Goal: Task Accomplishment & Management: Use online tool/utility

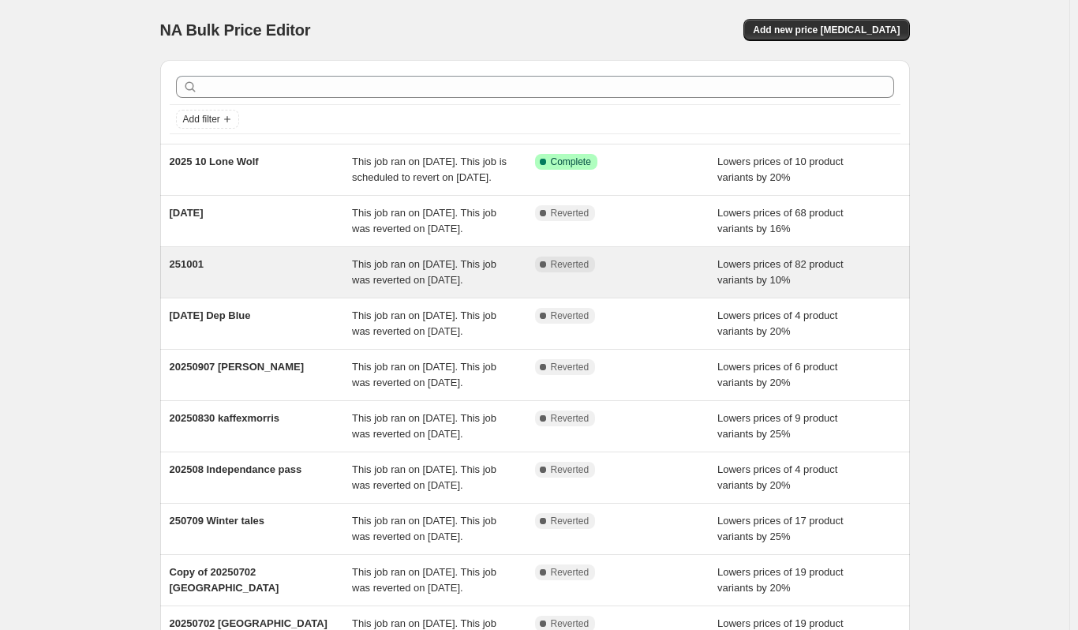
click at [430, 286] on span "This job ran on [DATE]. This job was reverted on [DATE]." at bounding box center [424, 272] width 144 height 28
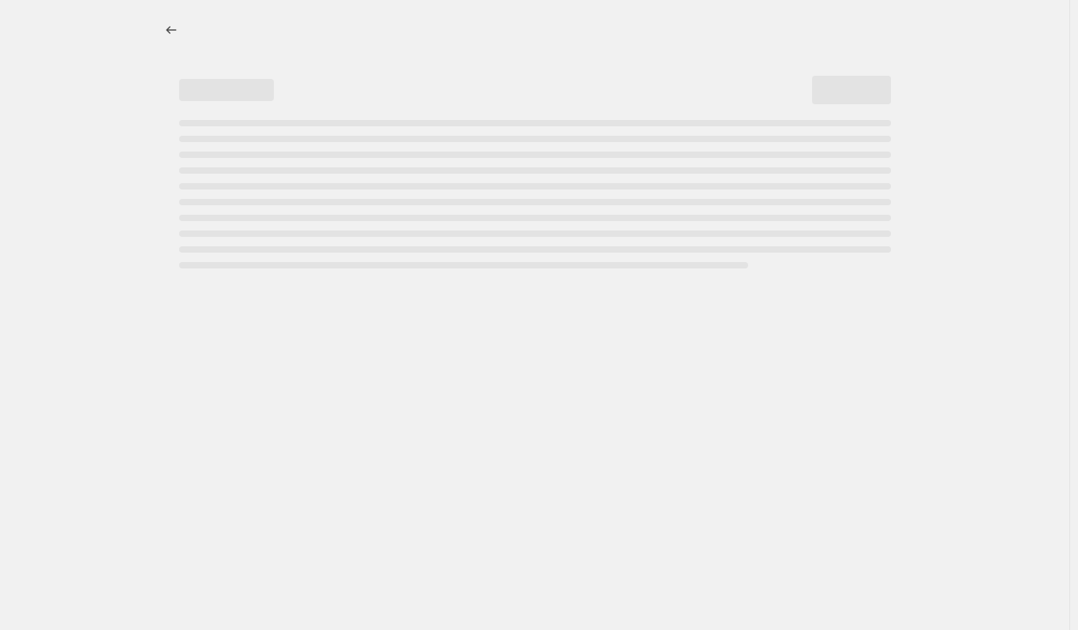
select select "percentage"
select select "bp"
select select "collection"
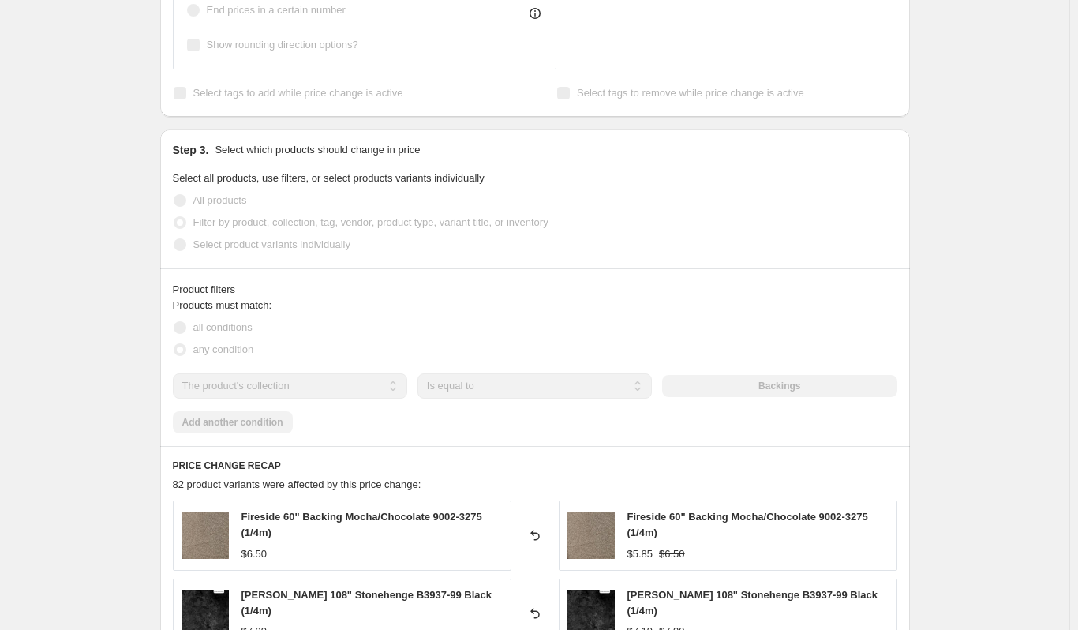
scroll to position [947, 0]
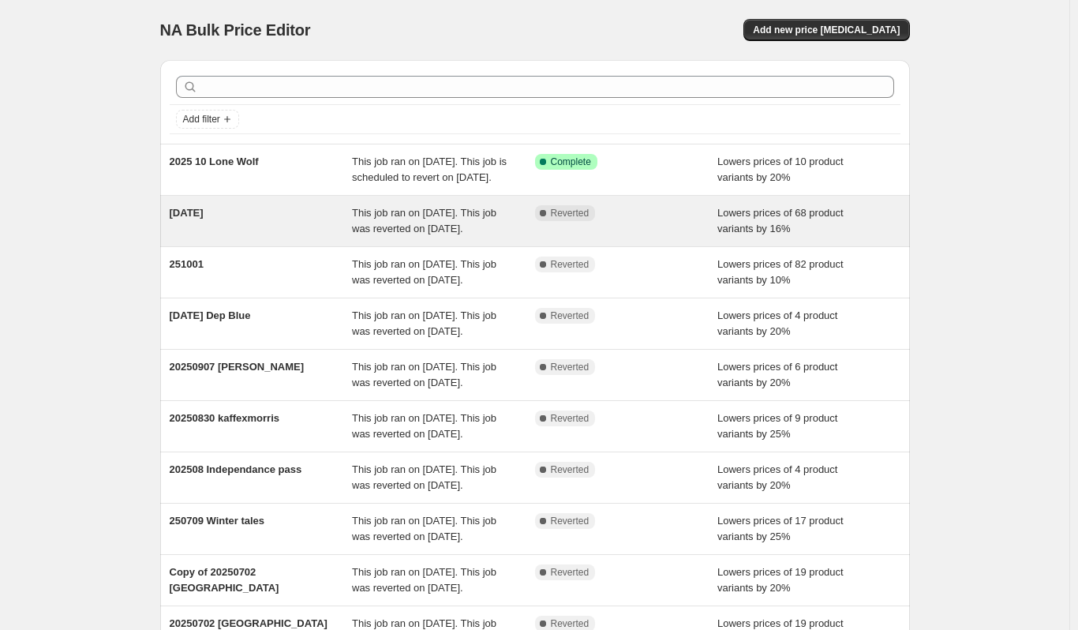
click at [244, 237] on div "[DATE]" at bounding box center [261, 221] width 183 height 32
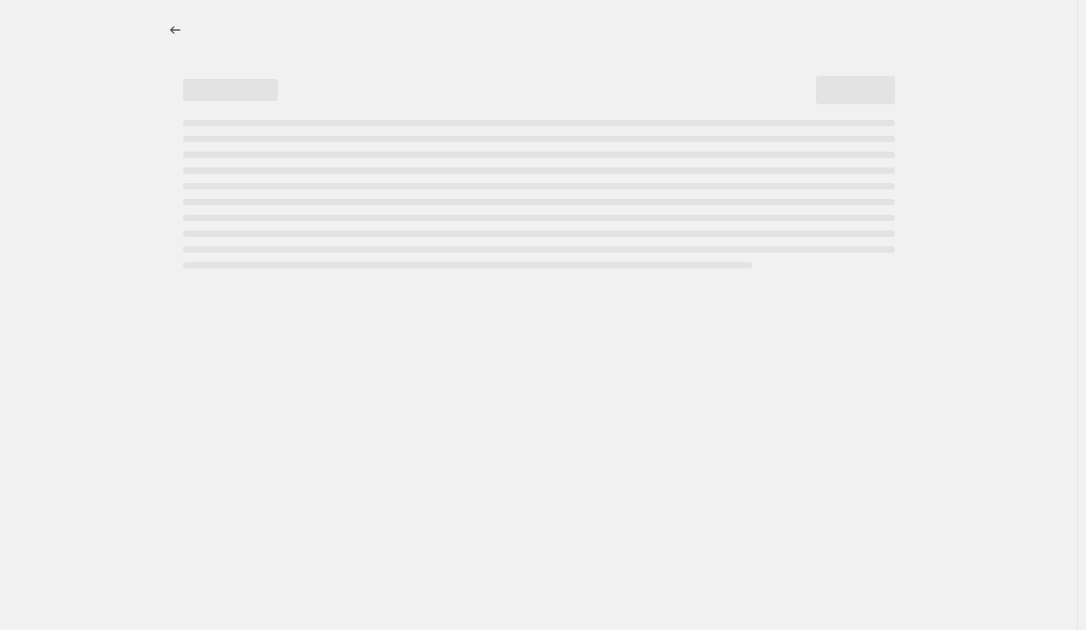
select select "percentage"
select select "bp"
select select "collection"
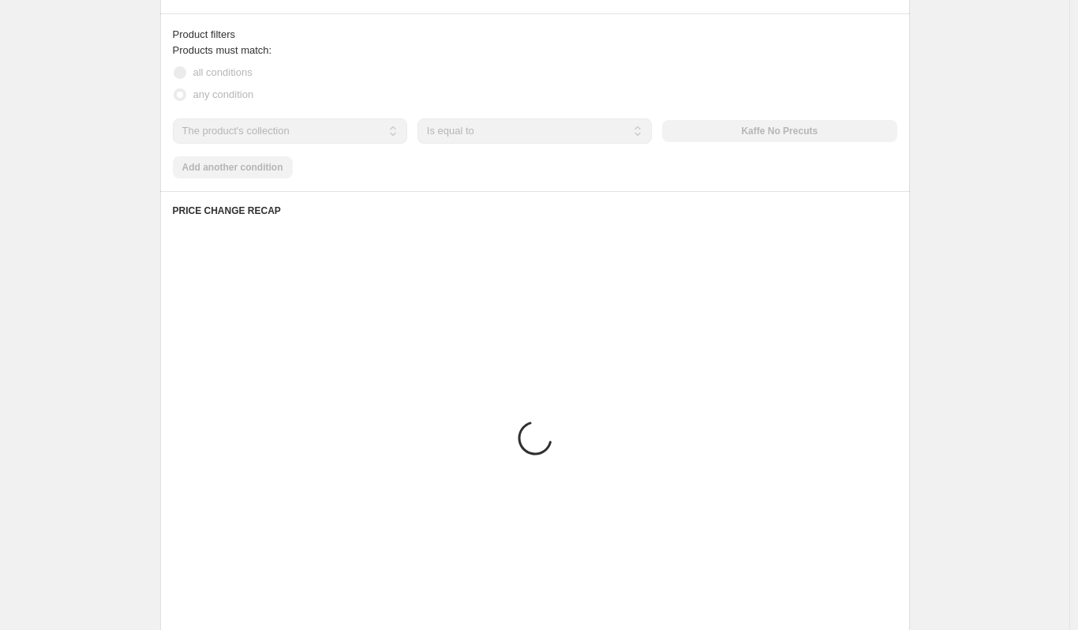
scroll to position [1263, 0]
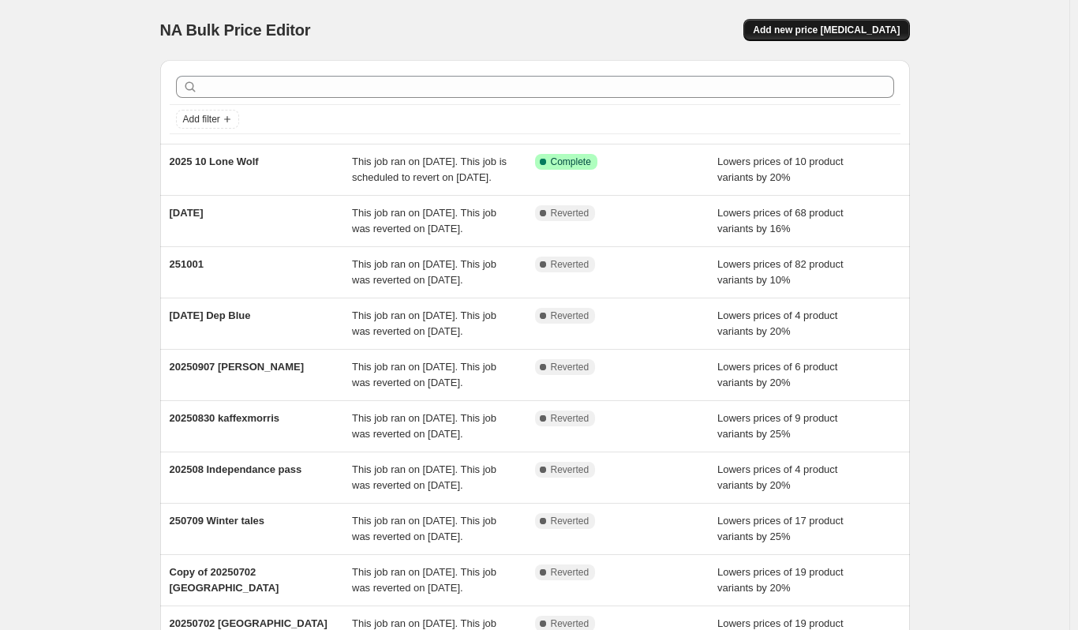
click at [839, 29] on span "Add new price [MEDICAL_DATA]" at bounding box center [826, 30] width 147 height 13
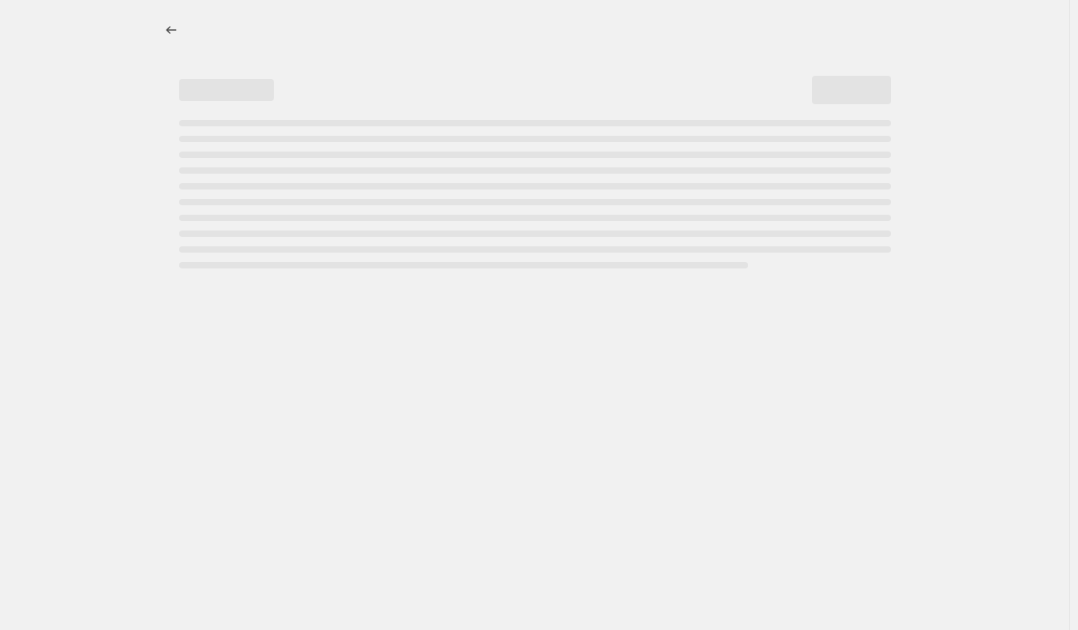
select select "percentage"
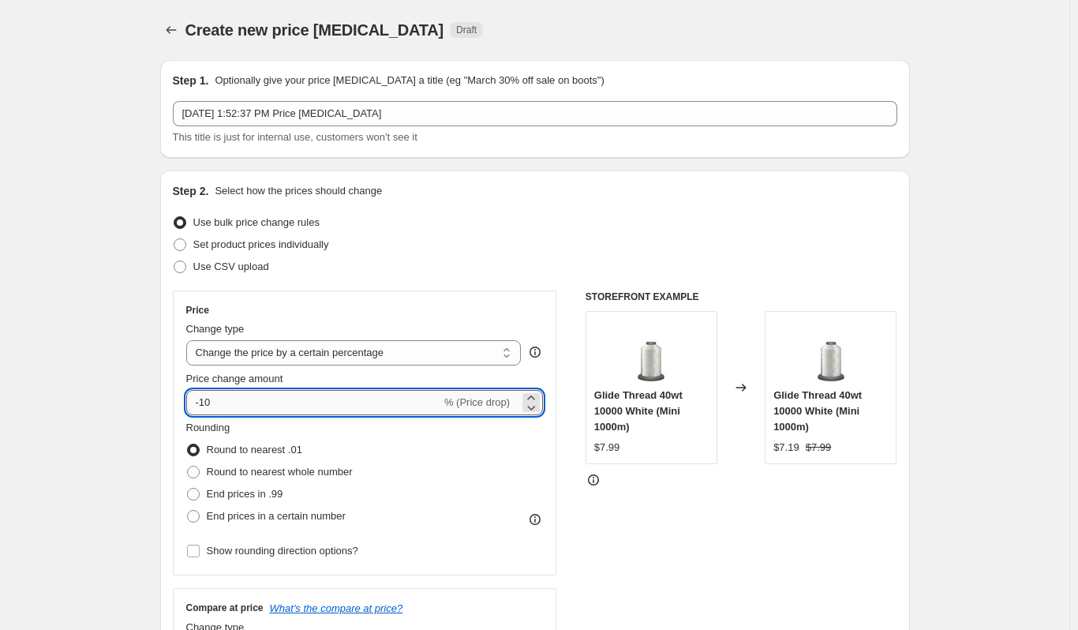
drag, startPoint x: 206, startPoint y: 403, endPoint x: 216, endPoint y: 401, distance: 10.5
click at [215, 401] on input "-10" at bounding box center [313, 402] width 255 height 25
click at [216, 401] on input "-10" at bounding box center [313, 402] width 255 height 25
drag, startPoint x: 226, startPoint y: 398, endPoint x: 210, endPoint y: 401, distance: 16.9
click at [210, 401] on input "-10" at bounding box center [313, 402] width 255 height 25
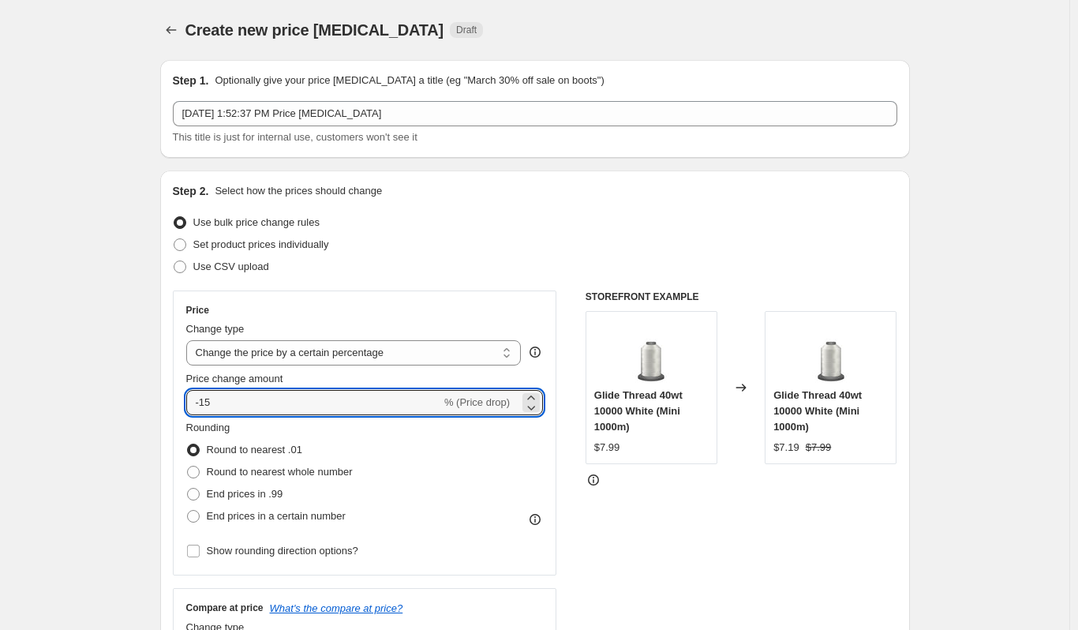
type input "-15"
click at [432, 499] on div "Rounding Round to nearest .01 Round to nearest whole number End prices in .99 E…" at bounding box center [365, 473] width 358 height 107
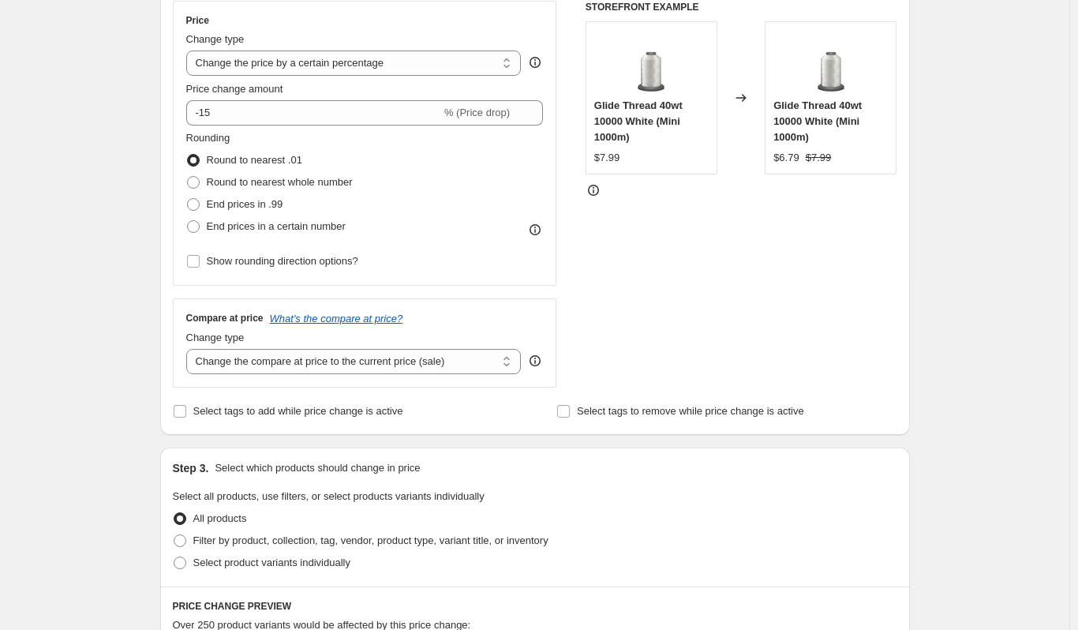
scroll to position [316, 0]
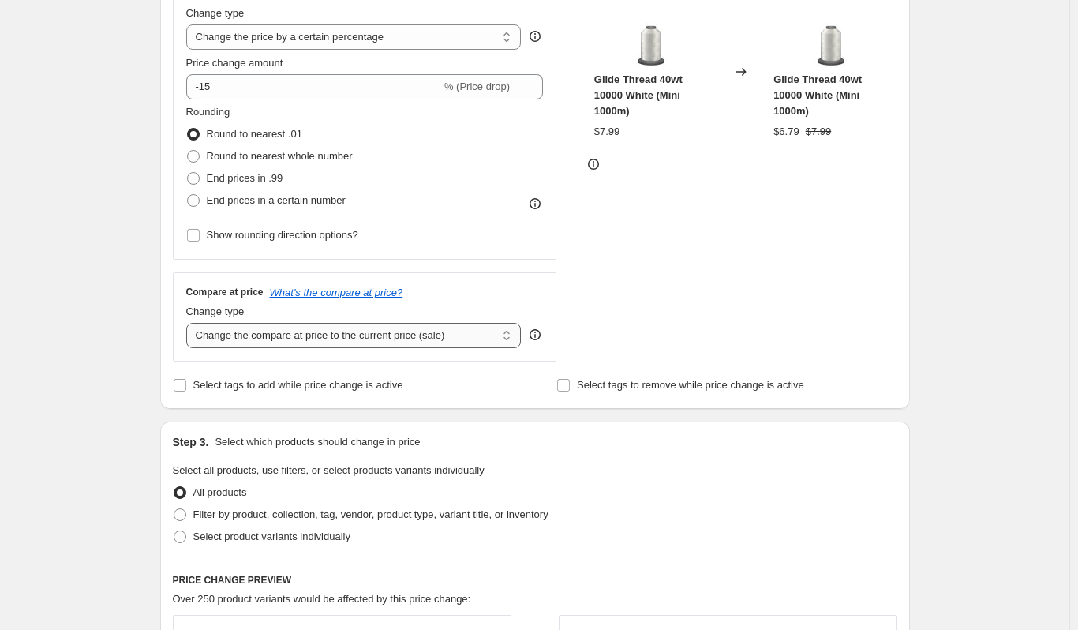
click at [397, 335] on select "Change the compare at price to the current price (sale) Change the compare at p…" at bounding box center [353, 335] width 335 height 25
select select "bp"
click at [189, 323] on select "Change the compare at price to the current price (sale) Change the compare at p…" at bounding box center [353, 335] width 335 height 25
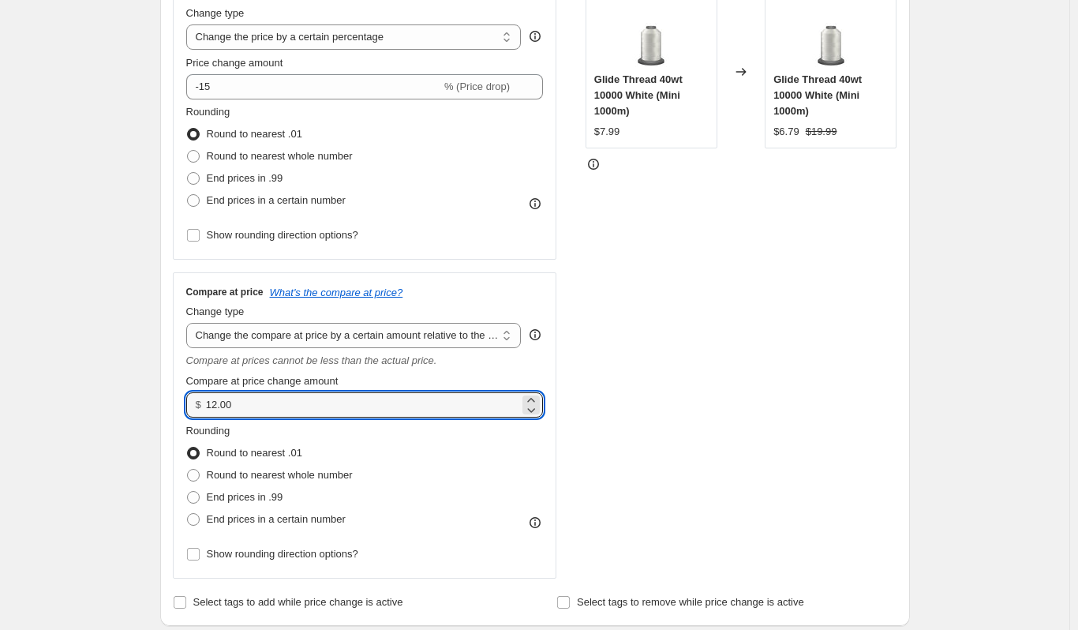
drag, startPoint x: 275, startPoint y: 396, endPoint x: 138, endPoint y: 394, distance: 137.3
click at [138, 394] on div "Create new price change job. This page is ready Create new price change job Dra…" at bounding box center [534, 589] width 1069 height 1810
type input "0.00"
click at [132, 413] on div "Create new price change job. This page is ready Create new price change job Dra…" at bounding box center [534, 589] width 1069 height 1810
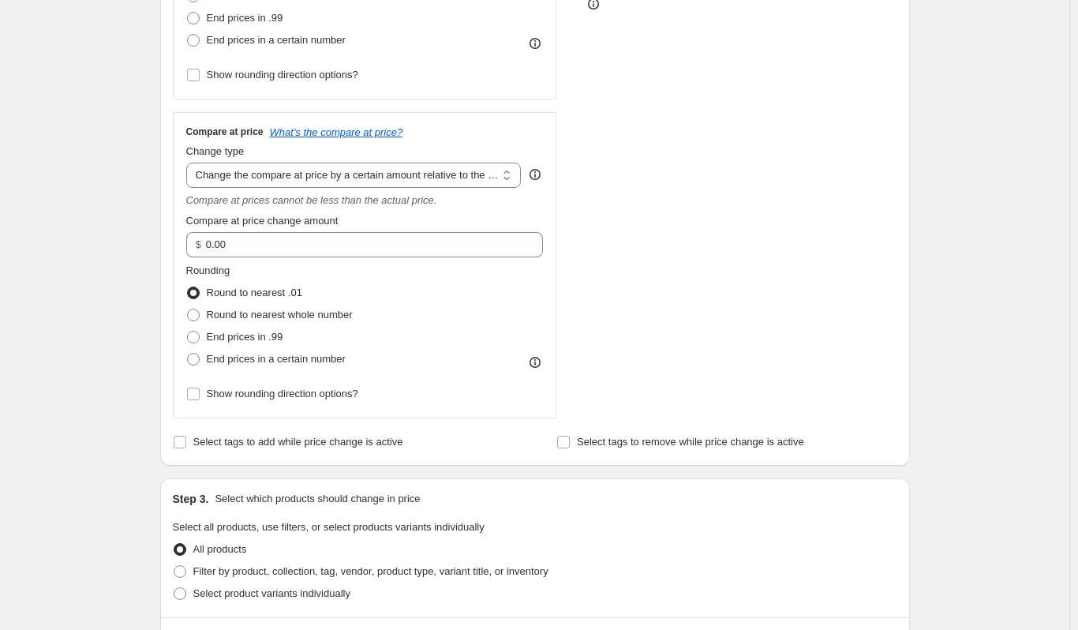
scroll to position [710, 0]
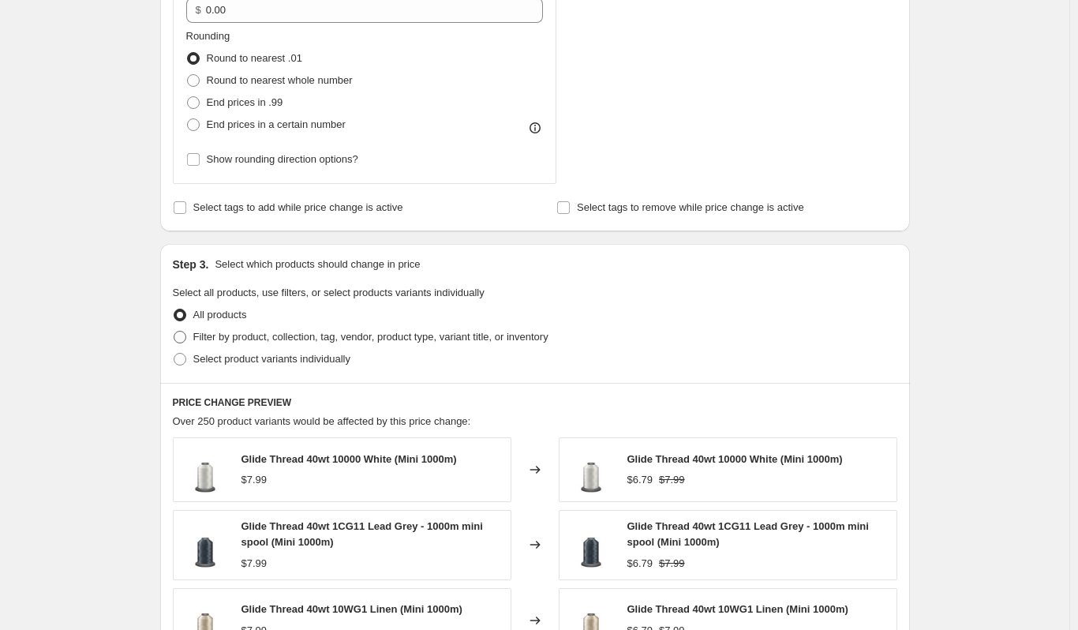
click at [238, 336] on span "Filter by product, collection, tag, vendor, product type, variant title, or inv…" at bounding box center [370, 337] width 355 height 12
click at [174, 331] on input "Filter by product, collection, tag, vendor, product type, variant title, or inv…" at bounding box center [174, 331] width 1 height 1
radio input "true"
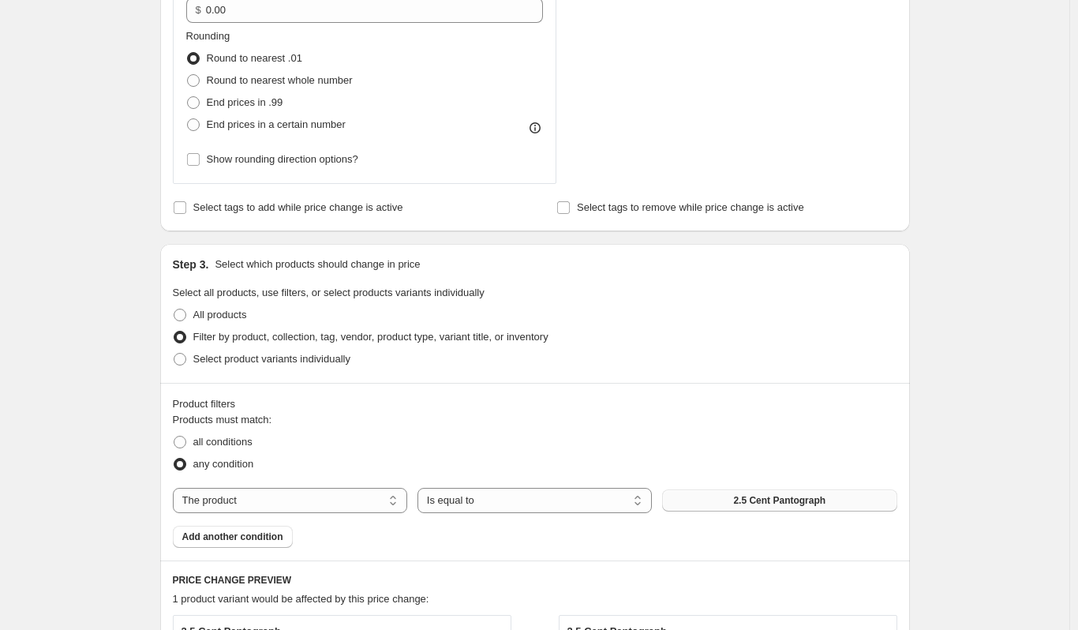
click at [792, 499] on span "2.5 Cent Pantograph" at bounding box center [779, 500] width 92 height 13
click at [276, 498] on select "The product The product's collection The product's tag The product's vendor The…" at bounding box center [290, 500] width 234 height 25
select select "collection"
click at [712, 502] on button "Art Of Midnight" at bounding box center [779, 500] width 234 height 22
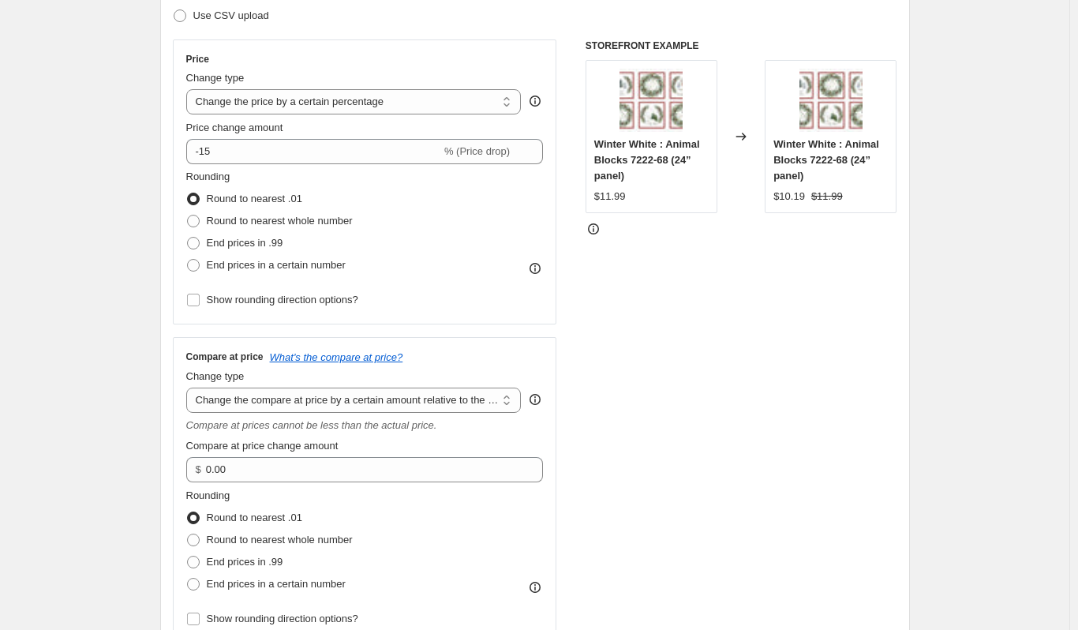
scroll to position [79, 0]
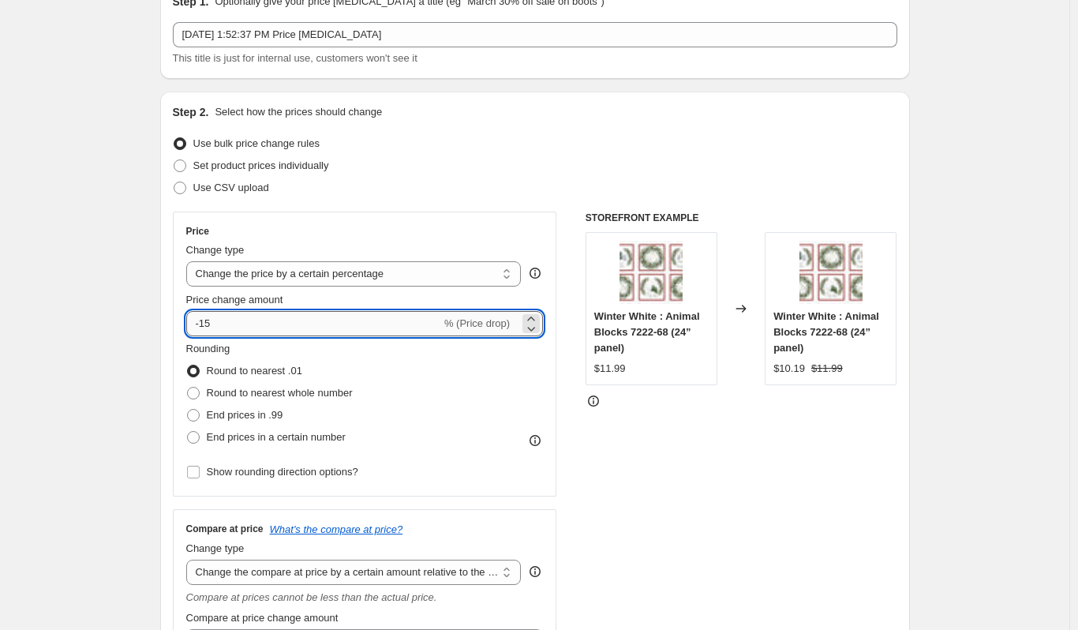
drag, startPoint x: 217, startPoint y: 329, endPoint x: 204, endPoint y: 329, distance: 12.6
click at [204, 329] on input "-15" at bounding box center [313, 323] width 255 height 25
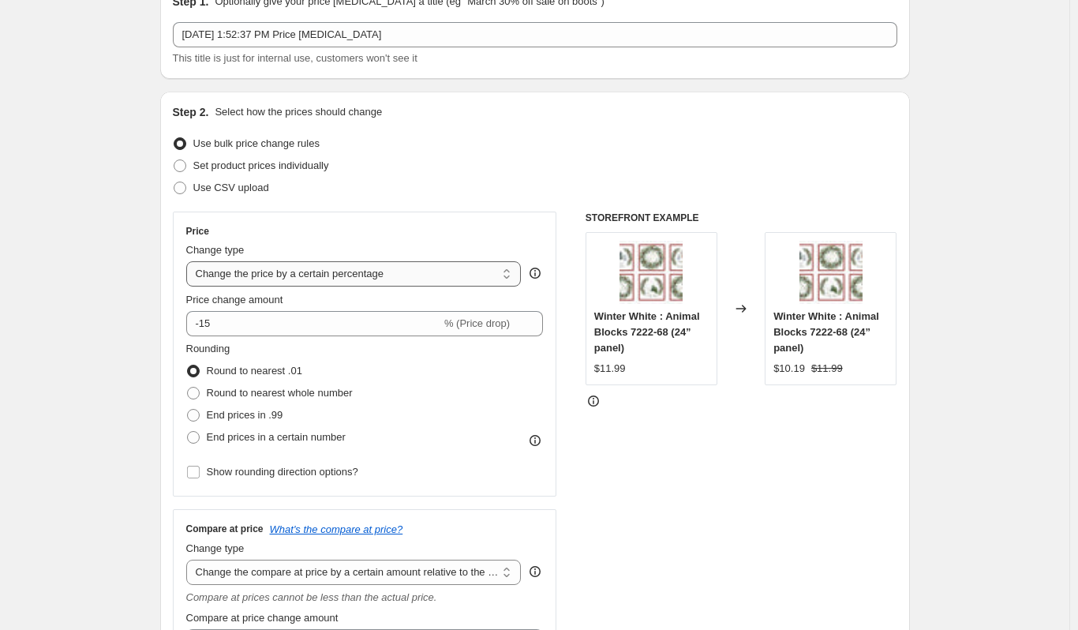
click at [301, 271] on select "Change the price to a certain amount Change the price by a certain amount Chang…" at bounding box center [353, 273] width 335 height 25
select select "pc"
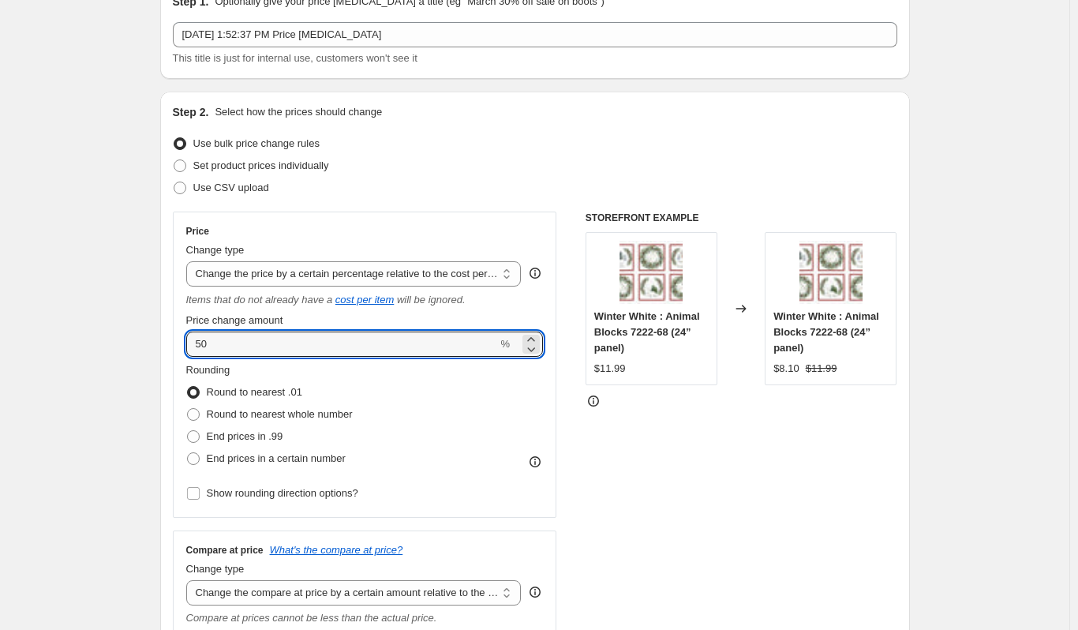
drag, startPoint x: 221, startPoint y: 344, endPoint x: 143, endPoint y: 339, distance: 78.3
type input "20"
click at [450, 423] on div "Rounding Round to nearest .01 Round to nearest whole number End prices in .99 E…" at bounding box center [365, 415] width 358 height 107
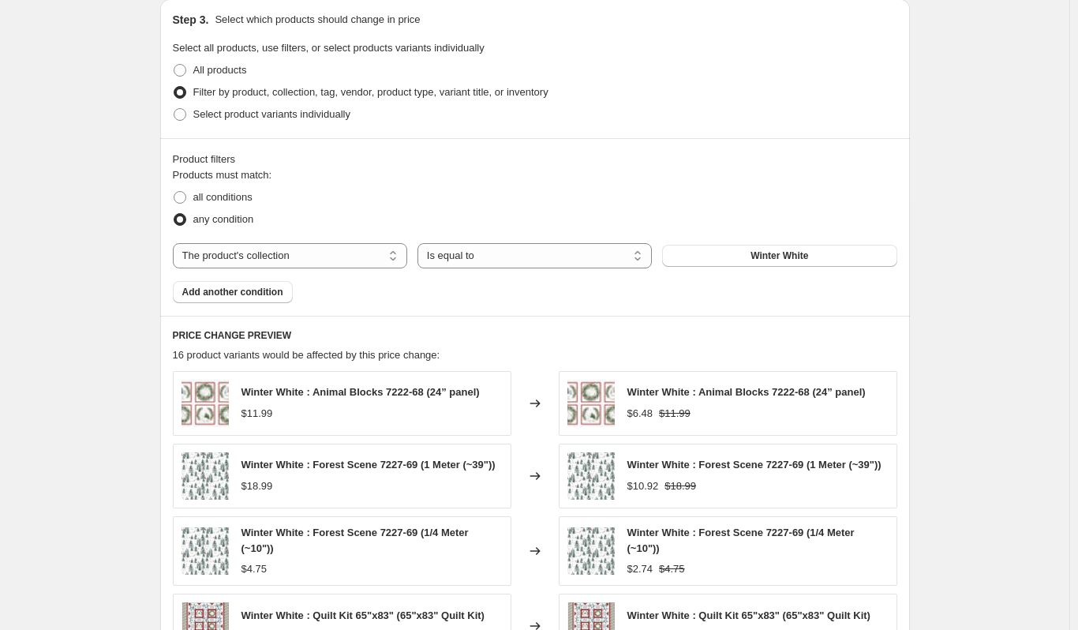
scroll to position [1184, 0]
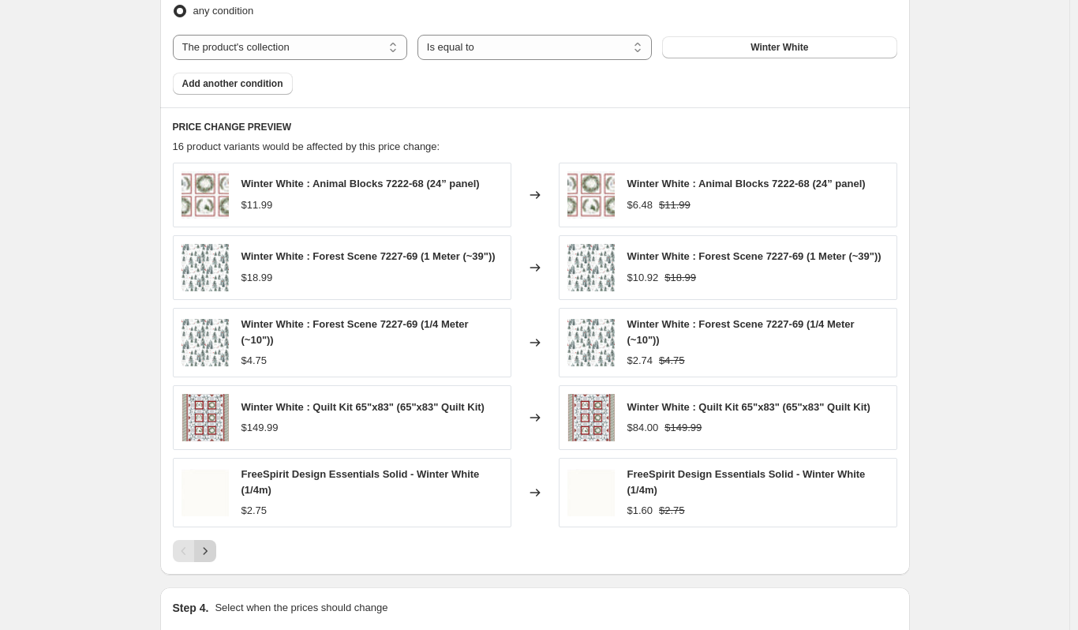
click at [212, 552] on icon "Next" at bounding box center [205, 551] width 16 height 16
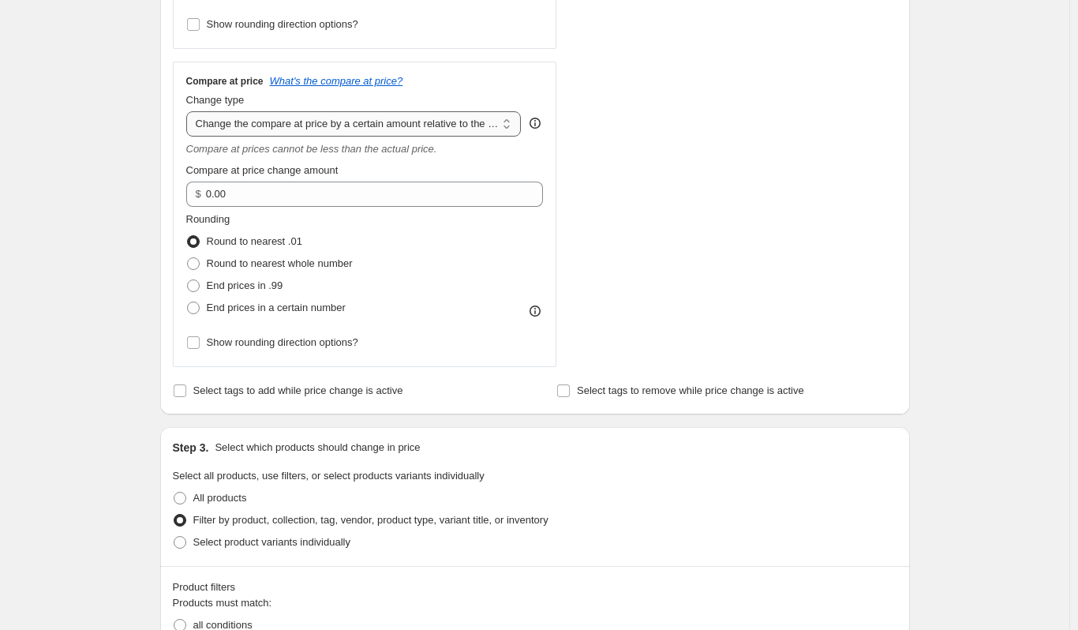
scroll to position [316, 0]
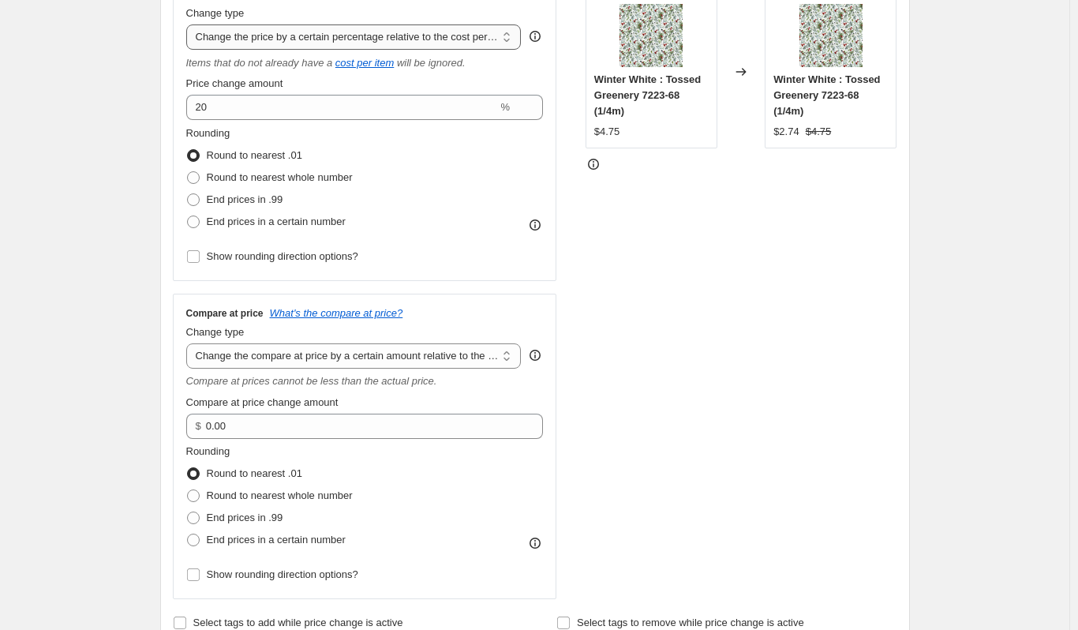
click at [271, 45] on select "Change the price to a certain amount Change the price by a certain amount Chang…" at bounding box center [353, 36] width 335 height 25
select select "percentage"
click at [189, 24] on select "Change the price to a certain amount Change the price by a certain amount Chang…" at bounding box center [353, 36] width 335 height 25
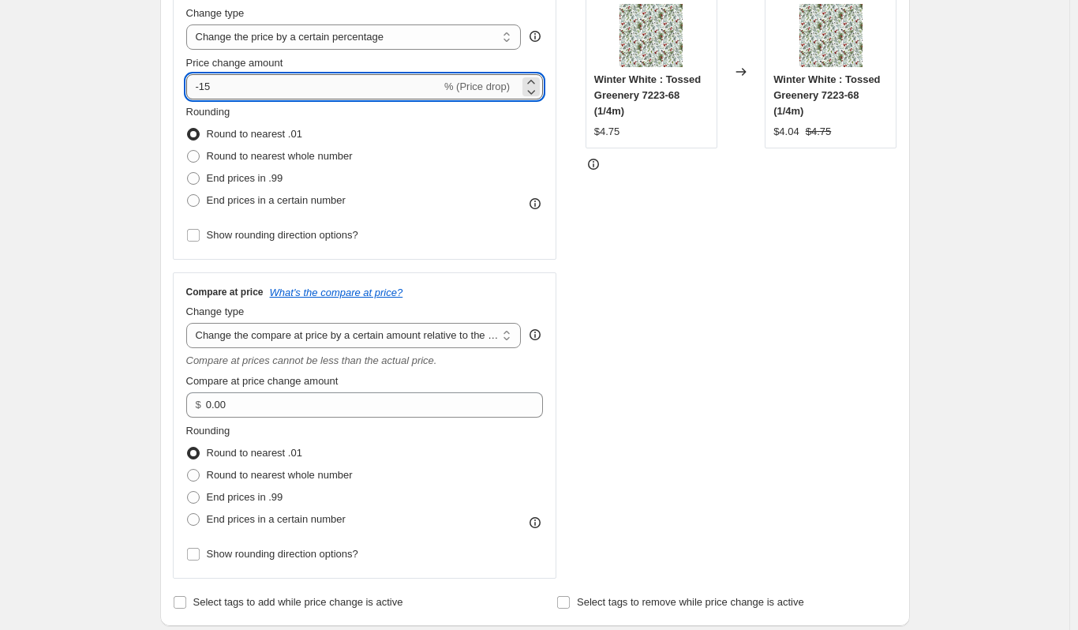
drag, startPoint x: 224, startPoint y: 93, endPoint x: 203, endPoint y: 92, distance: 21.3
click at [203, 92] on input "-15" at bounding box center [313, 86] width 255 height 25
type input "-20"
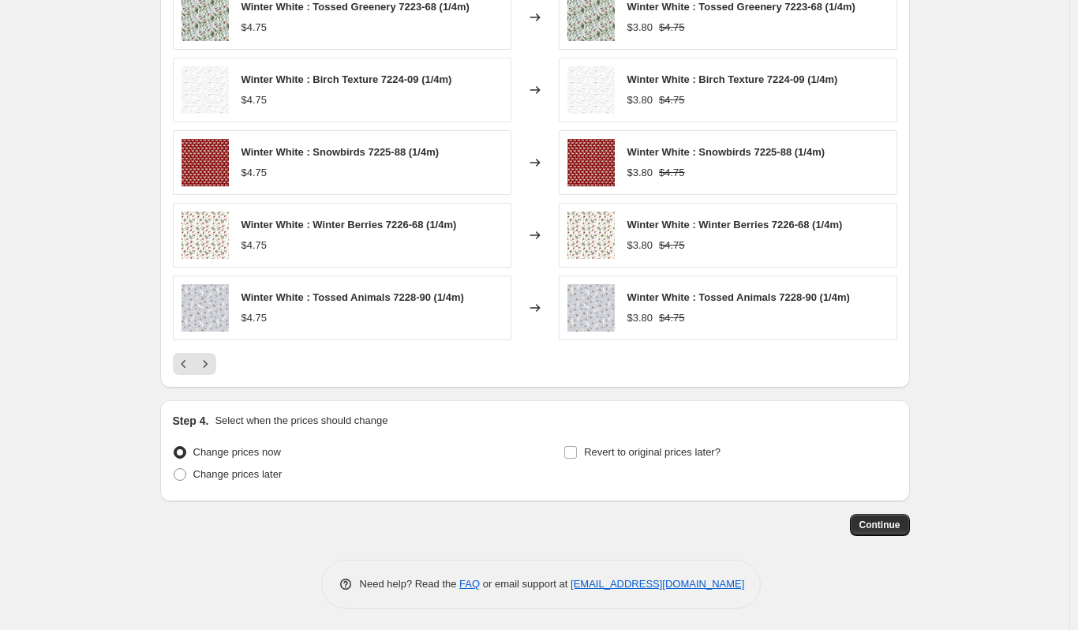
scroll to position [1343, 0]
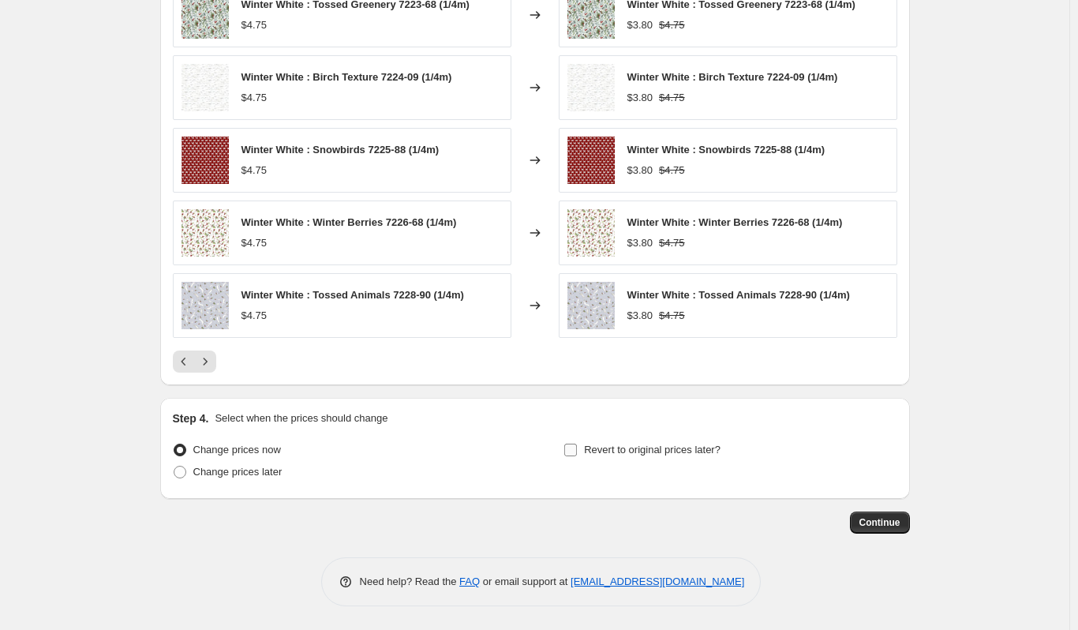
click at [691, 453] on span "Revert to original prices later?" at bounding box center [652, 450] width 137 height 12
click at [577, 453] on input "Revert to original prices later?" at bounding box center [570, 450] width 13 height 13
checkbox input "true"
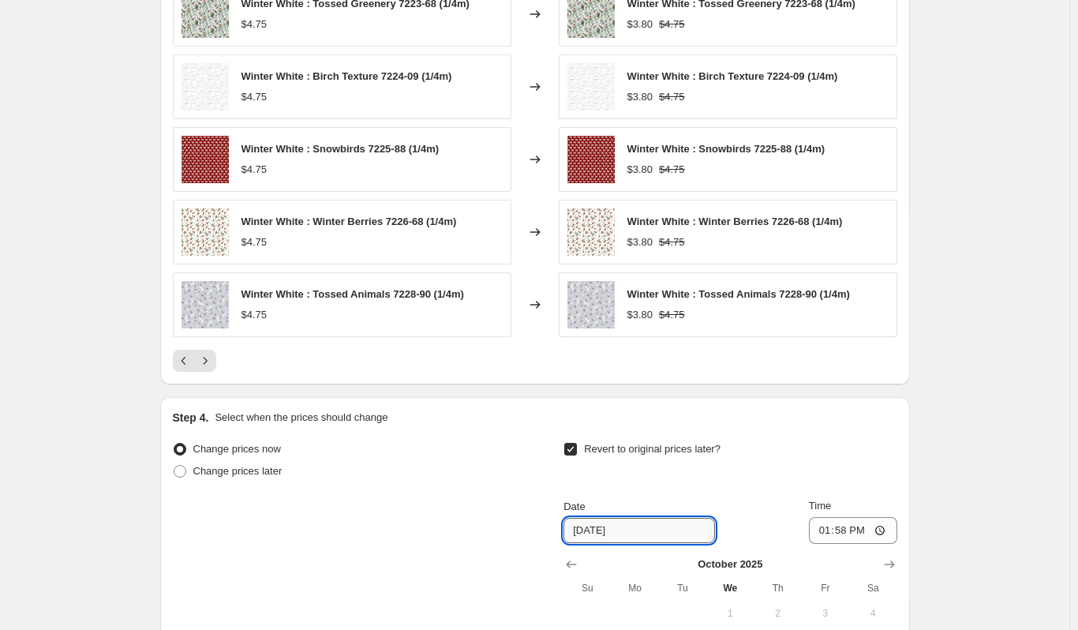
click at [661, 534] on input "10/22/2025" at bounding box center [639, 530] width 152 height 25
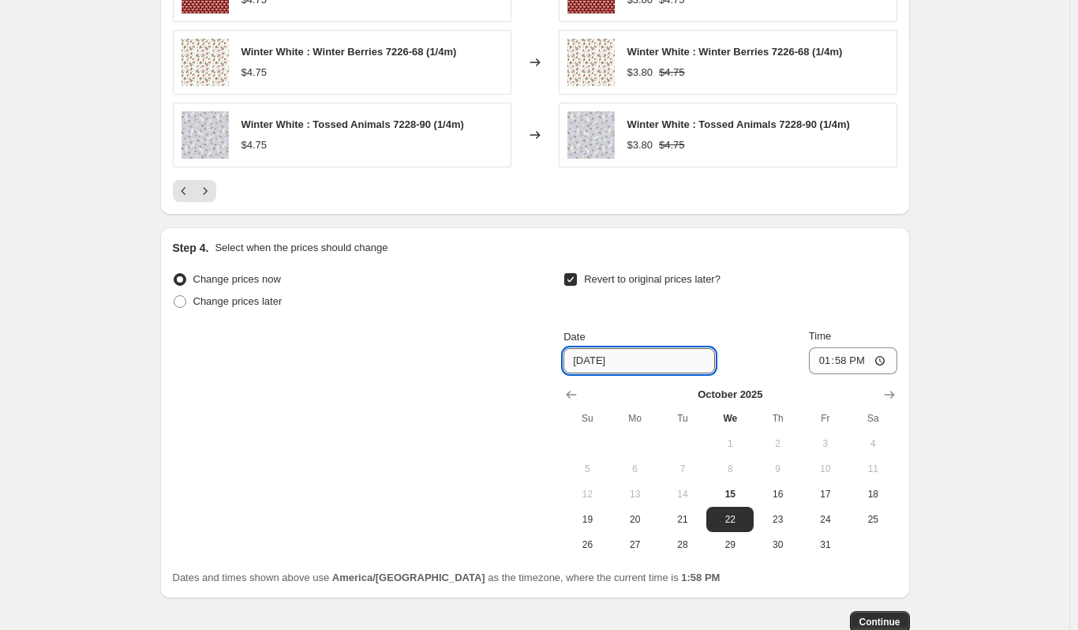
scroll to position [1613, 0]
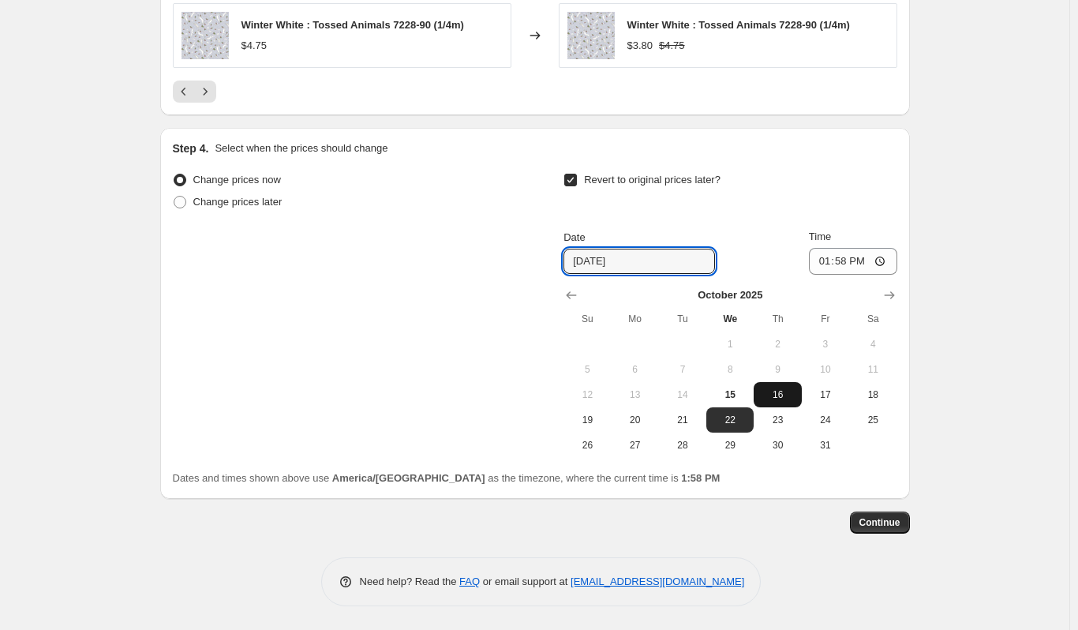
click at [769, 391] on span "16" at bounding box center [777, 394] width 35 height 13
type input "10/16/2025"
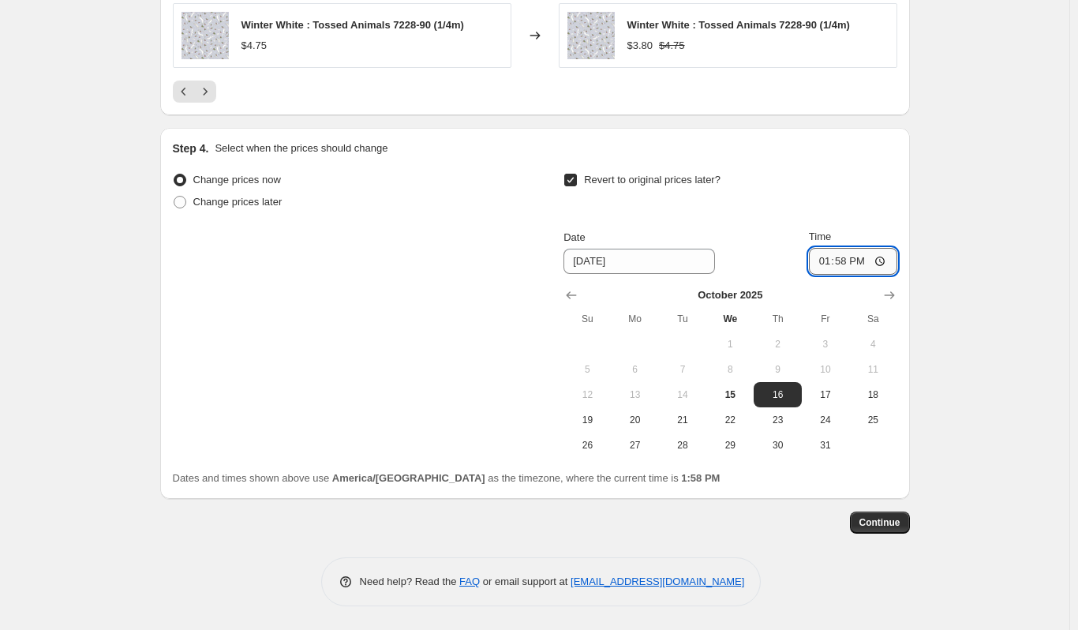
click at [818, 256] on input "13:58" at bounding box center [853, 261] width 88 height 27
type input "12:58"
click at [895, 528] on span "Continue" at bounding box center [879, 522] width 41 height 13
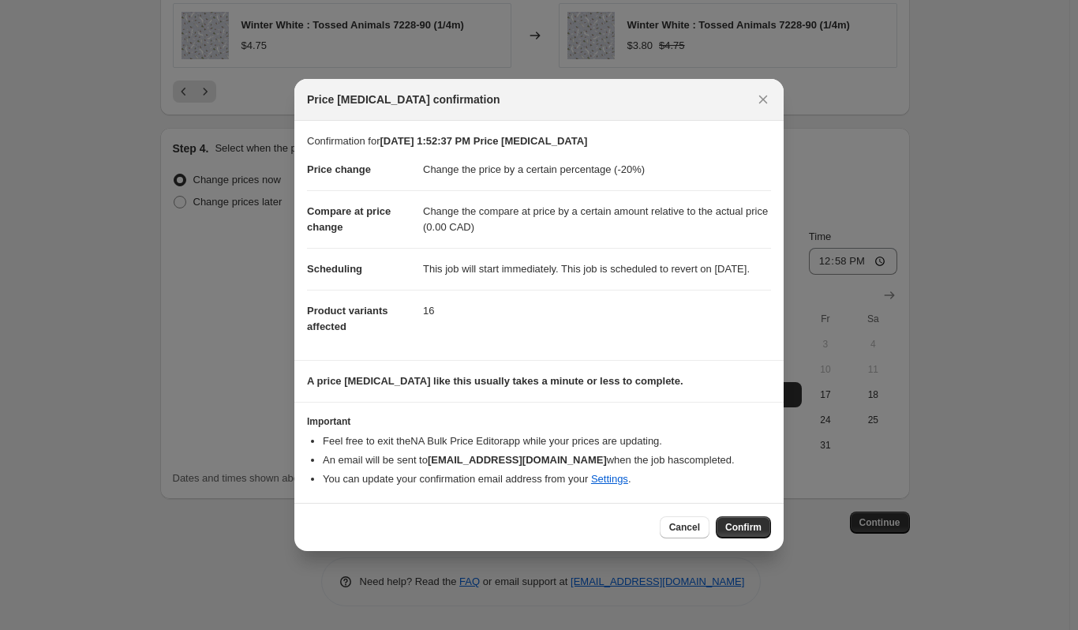
click at [729, 538] on button "Confirm" at bounding box center [743, 527] width 55 height 22
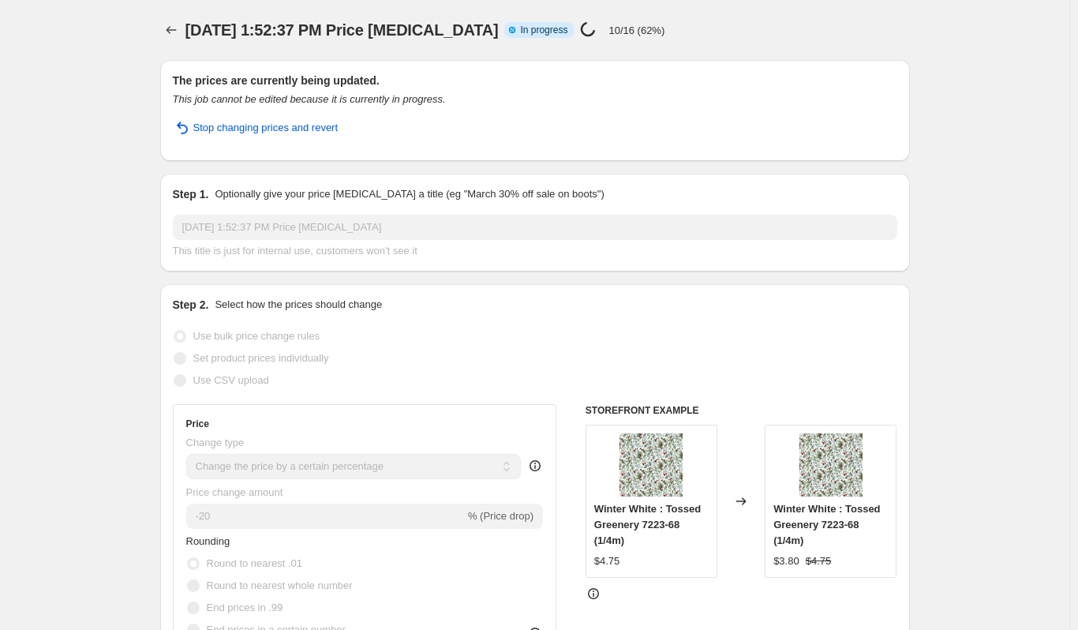
select select "percentage"
select select "bp"
select select "collection"
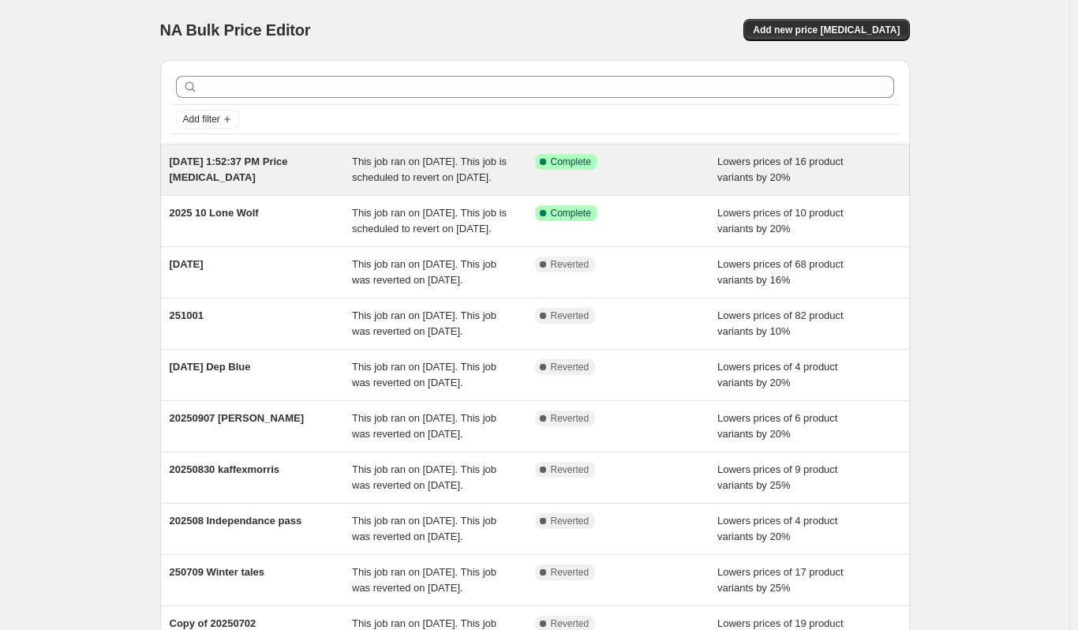
click at [331, 173] on div "Oct 15, 2025, 1:52:37 PM Price change job" at bounding box center [261, 170] width 183 height 32
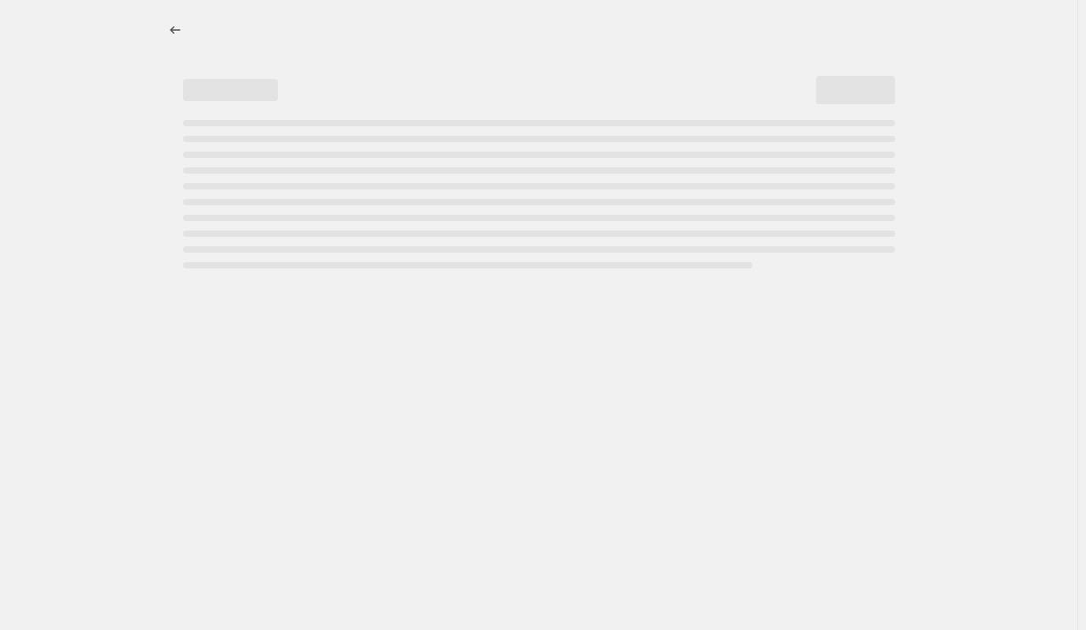
select select "percentage"
select select "bp"
select select "collection"
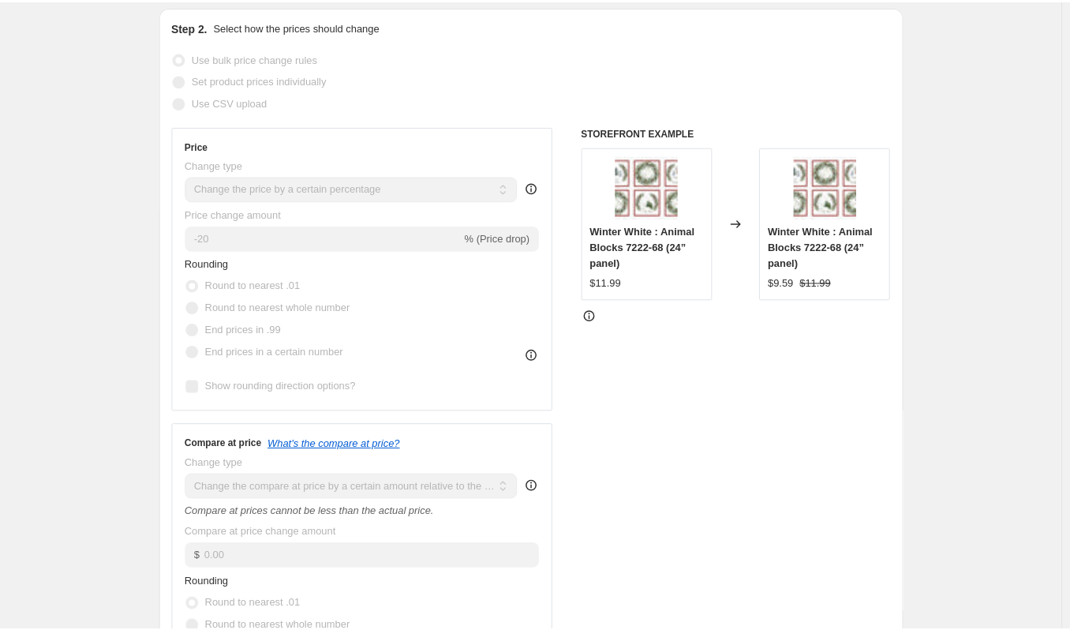
scroll to position [316, 0]
